Goal: Information Seeking & Learning: Learn about a topic

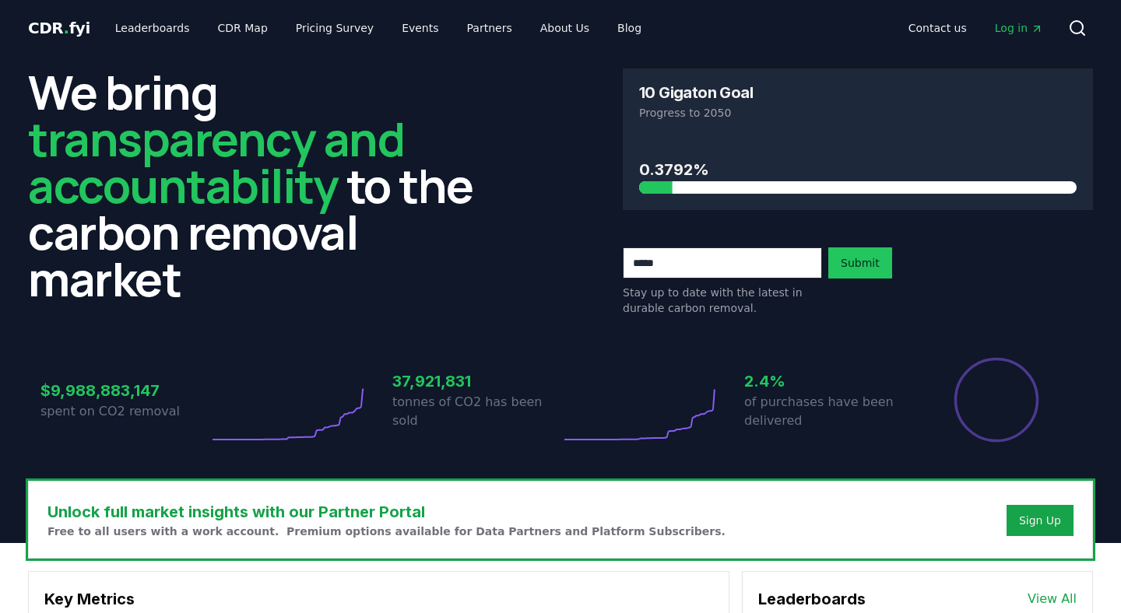
scroll to position [1409, 0]
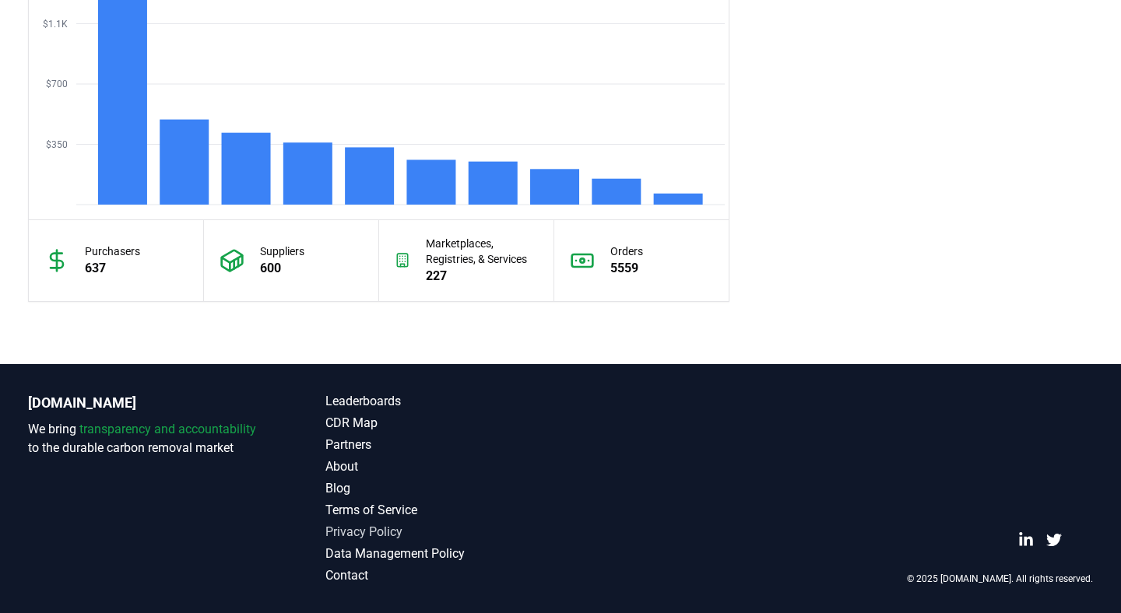
click at [351, 535] on link "Privacy Policy" at bounding box center [442, 532] width 235 height 19
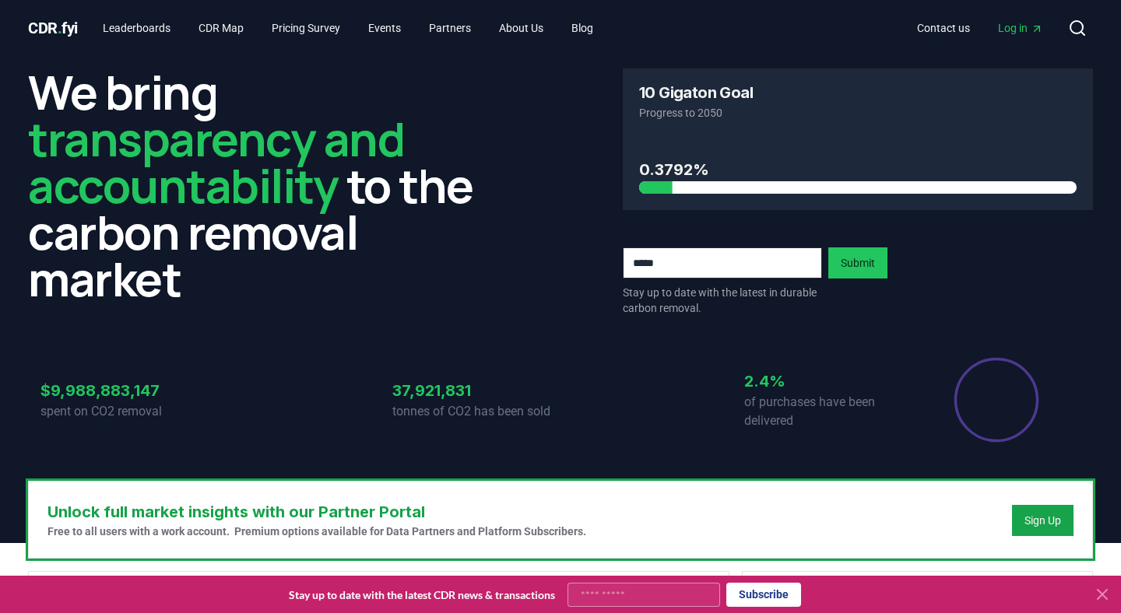
scroll to position [1409, 0]
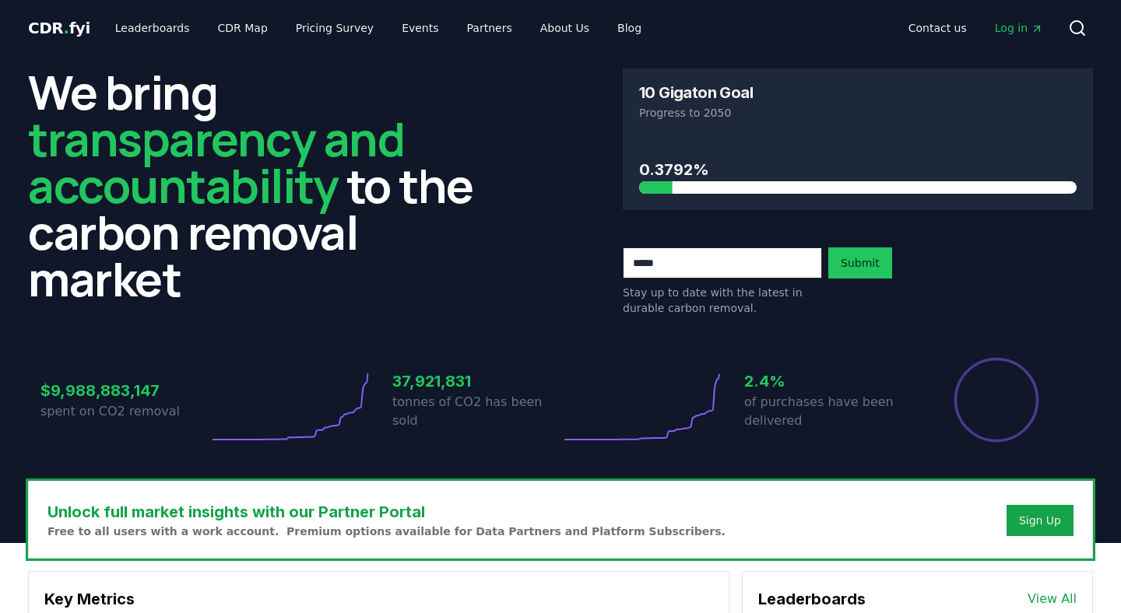
scroll to position [1409, 0]
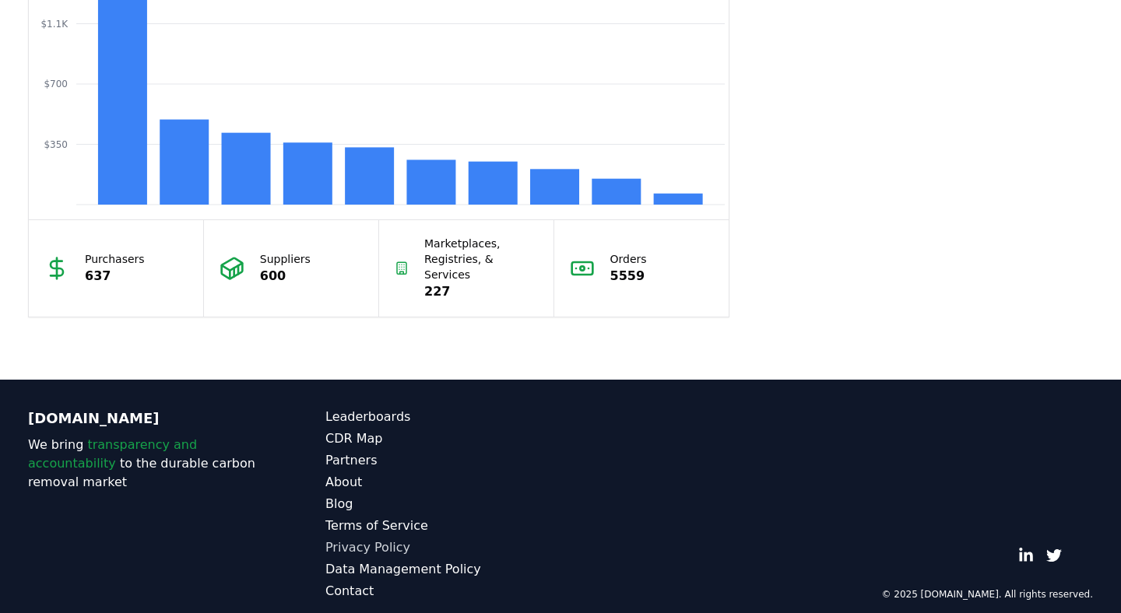
click at [360, 539] on link "Privacy Policy" at bounding box center [442, 548] width 235 height 19
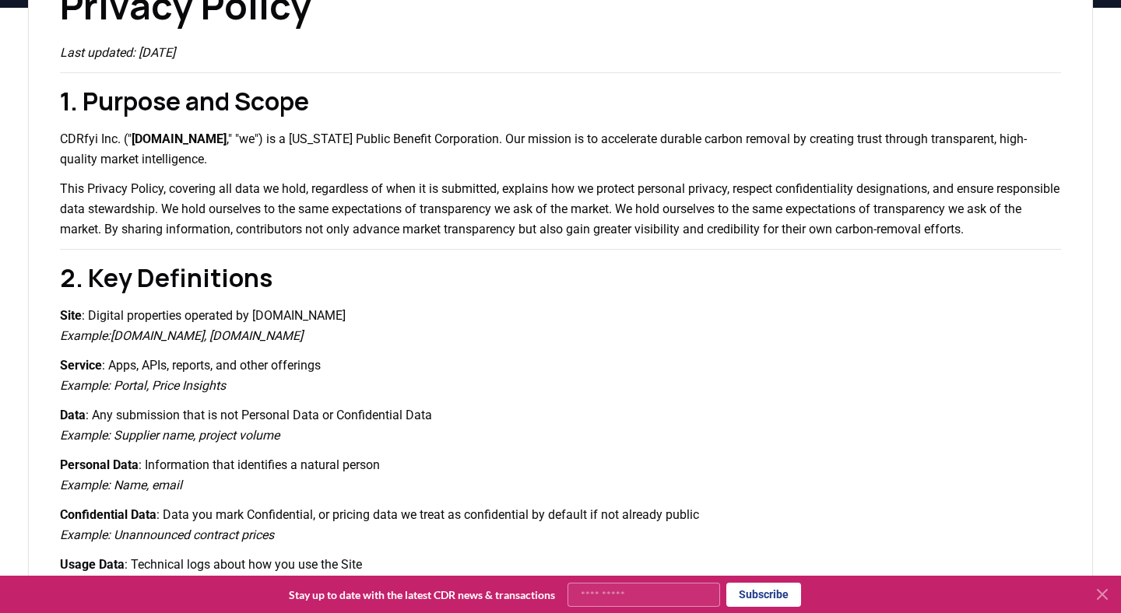
scroll to position [175, 0]
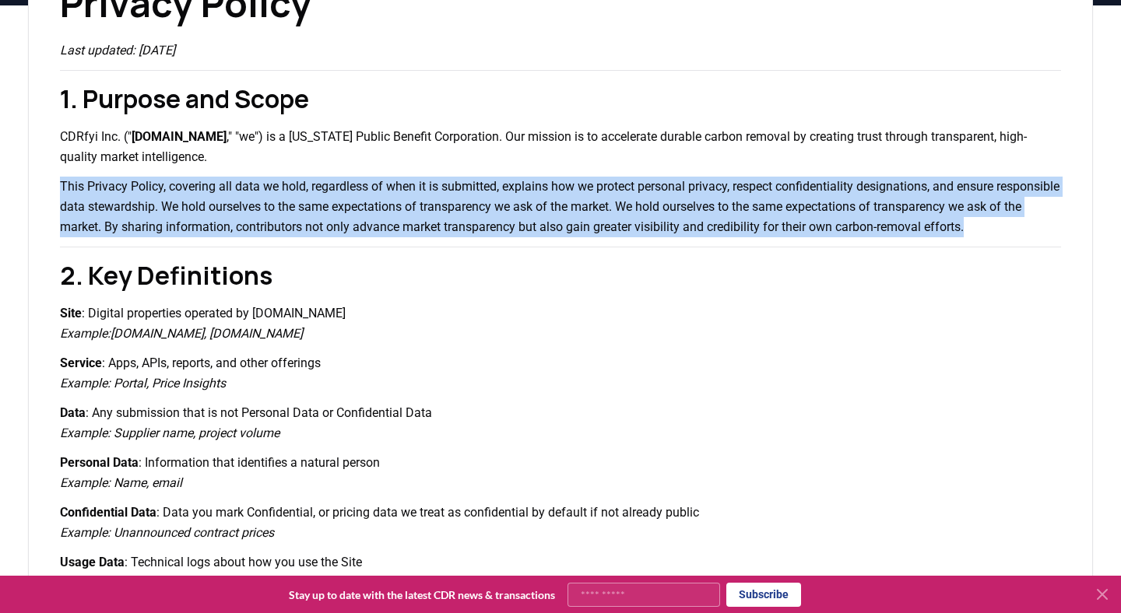
drag, startPoint x: 61, startPoint y: 188, endPoint x: 1046, endPoint y: 233, distance: 985.6
click at [1046, 233] on p "This Privacy Policy, covering all data we hold, regardless of when it is submit…" at bounding box center [560, 207] width 1001 height 61
copy p "This Privacy Policy, covering all data we hold, regardless of when it is submit…"
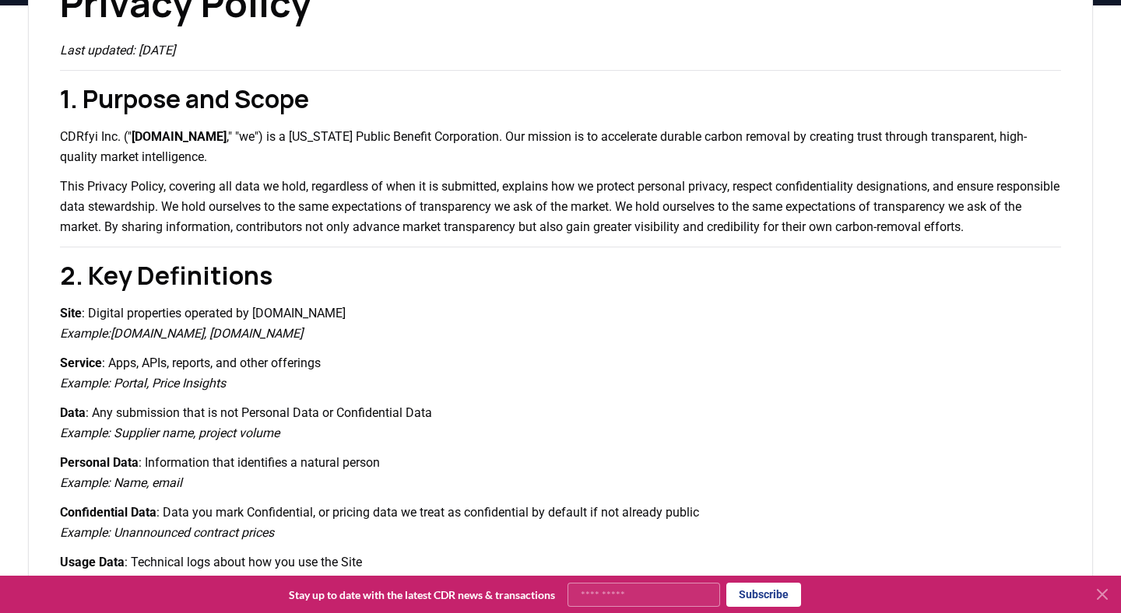
click at [665, 104] on h2 "1. Purpose and Scope" at bounding box center [560, 98] width 1001 height 37
